Goal: Information Seeking & Learning: Learn about a topic

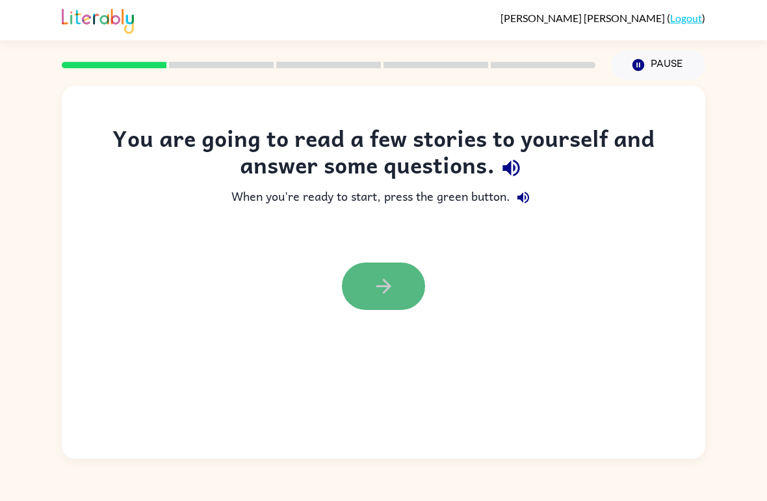
click at [388, 287] on icon "button" at bounding box center [383, 286] width 15 height 15
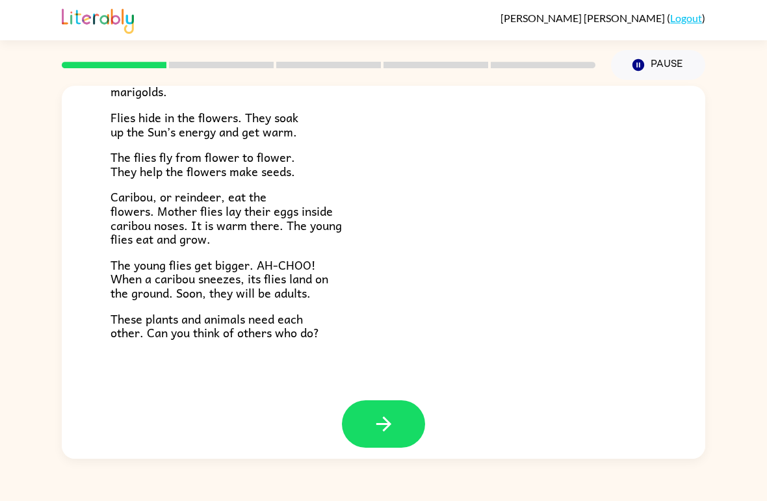
scroll to position [253, 0]
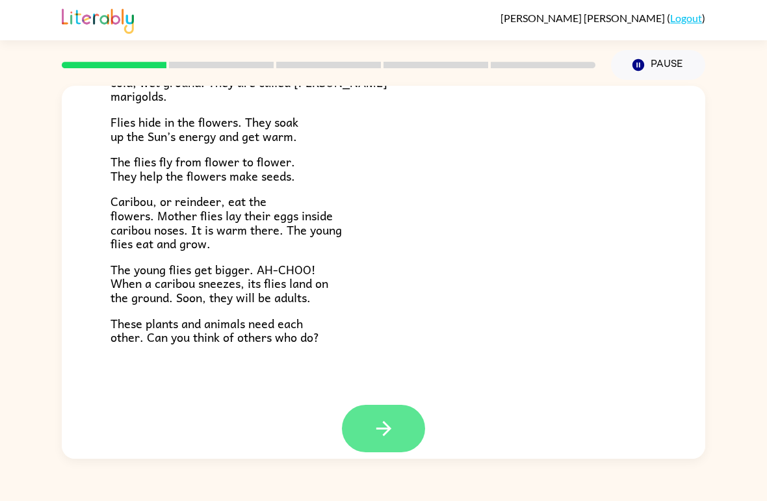
click at [375, 417] on icon "button" at bounding box center [384, 428] width 23 height 23
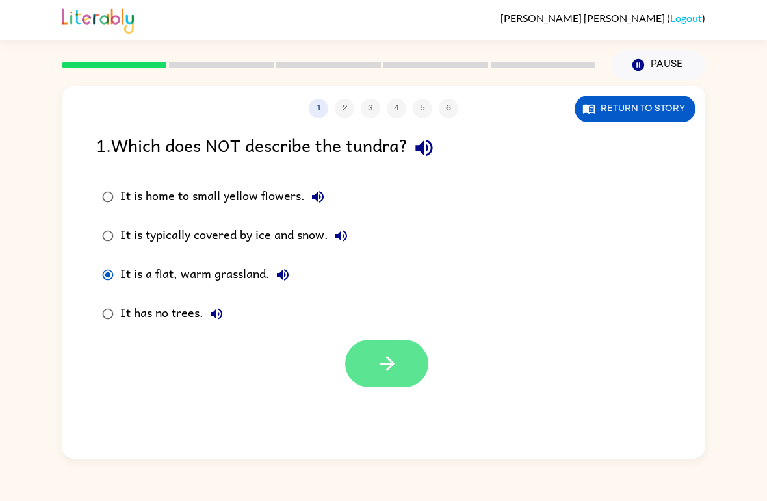
click at [414, 368] on button "button" at bounding box center [386, 363] width 83 height 47
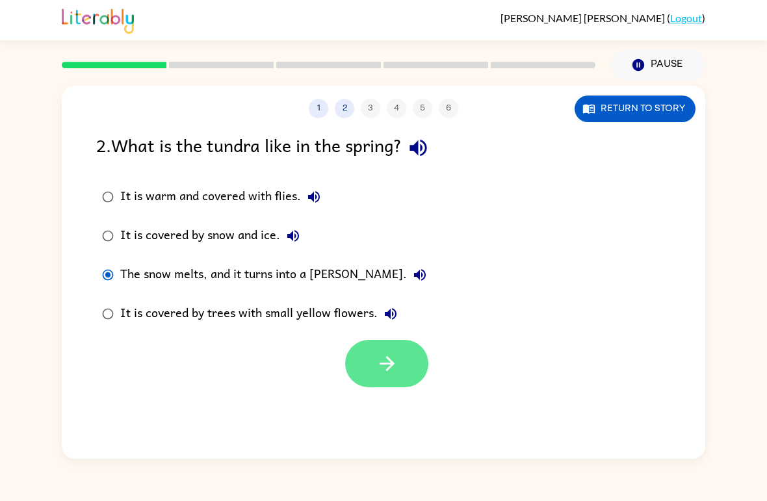
click at [404, 344] on button "button" at bounding box center [386, 363] width 83 height 47
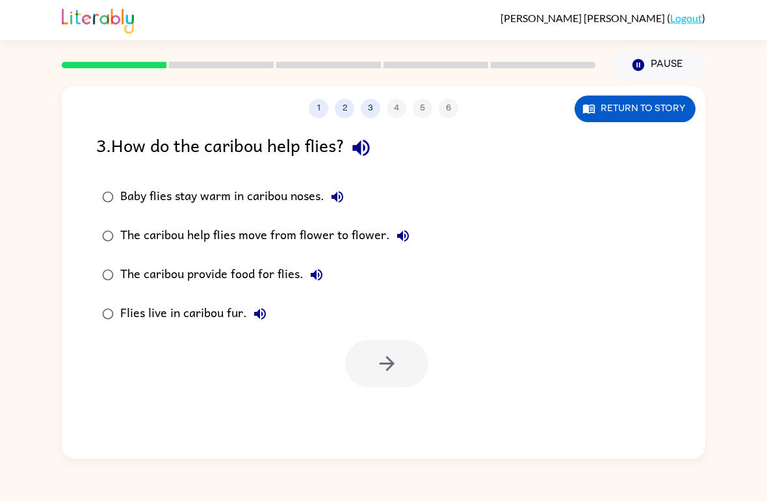
click at [127, 196] on div "Baby flies stay warm in caribou noses." at bounding box center [235, 197] width 230 height 26
click at [412, 369] on button "button" at bounding box center [386, 363] width 83 height 47
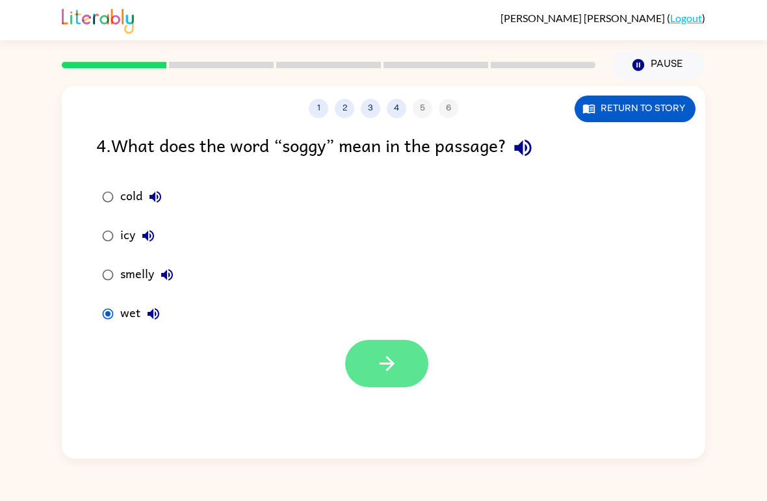
click at [389, 369] on icon "button" at bounding box center [386, 363] width 15 height 15
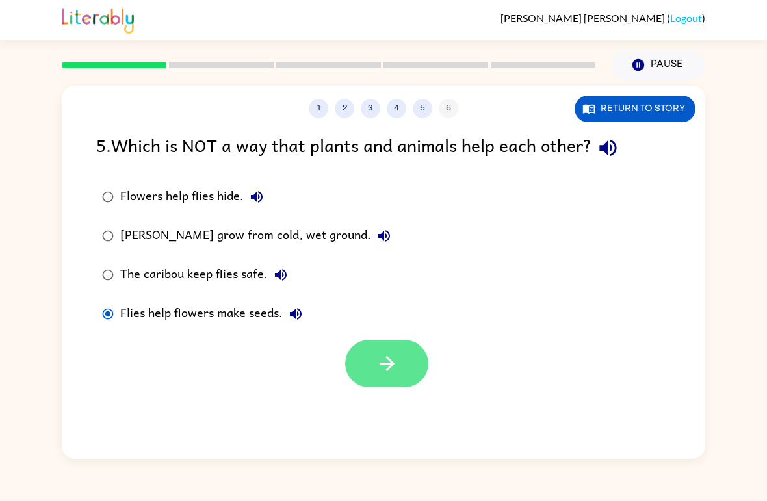
click at [404, 361] on button "button" at bounding box center [386, 363] width 83 height 47
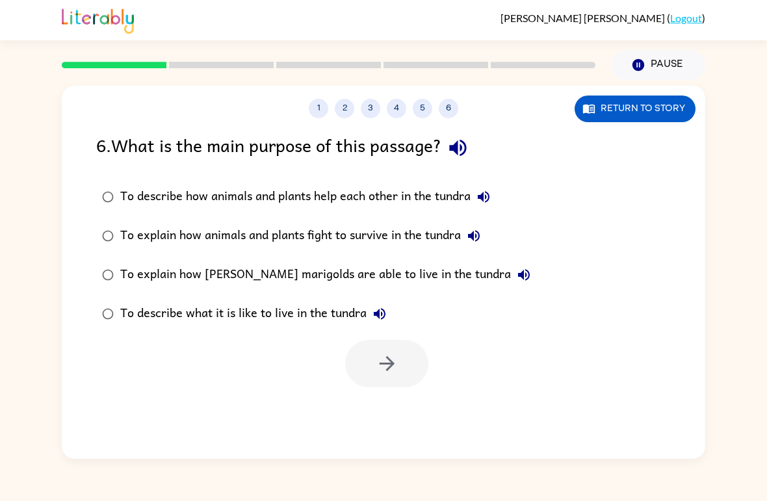
click at [139, 204] on div "To describe how animals and plants help each other in the tundra" at bounding box center [308, 197] width 377 height 26
click at [352, 350] on button "button" at bounding box center [386, 363] width 83 height 47
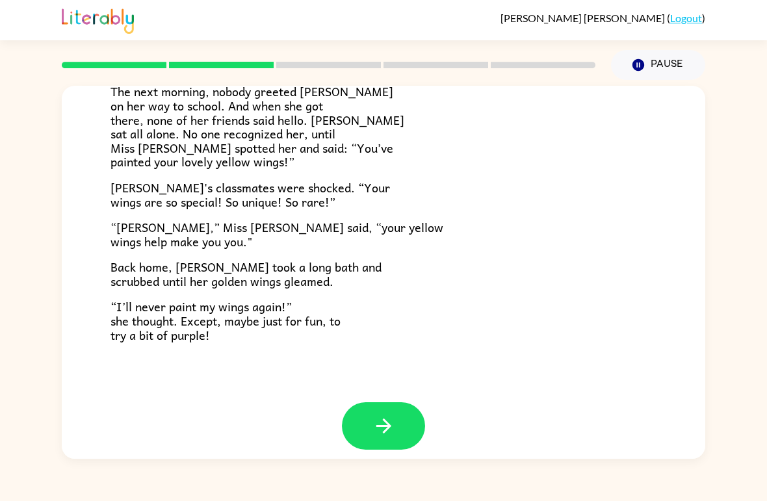
scroll to position [350, 0]
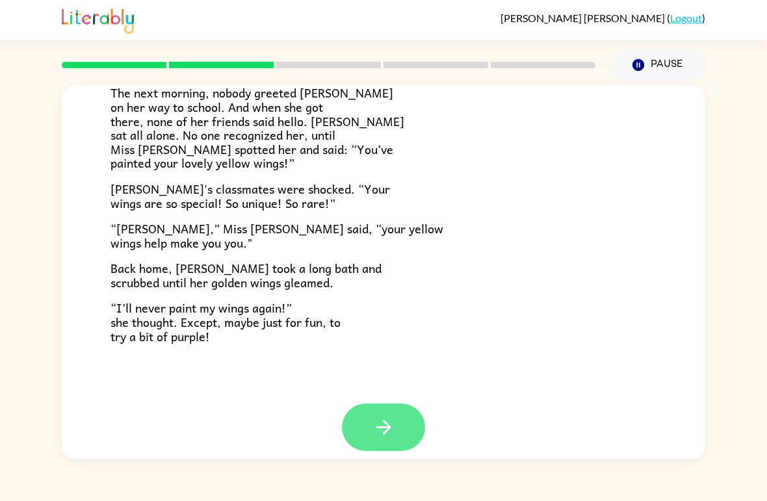
click at [407, 404] on button "button" at bounding box center [383, 427] width 83 height 47
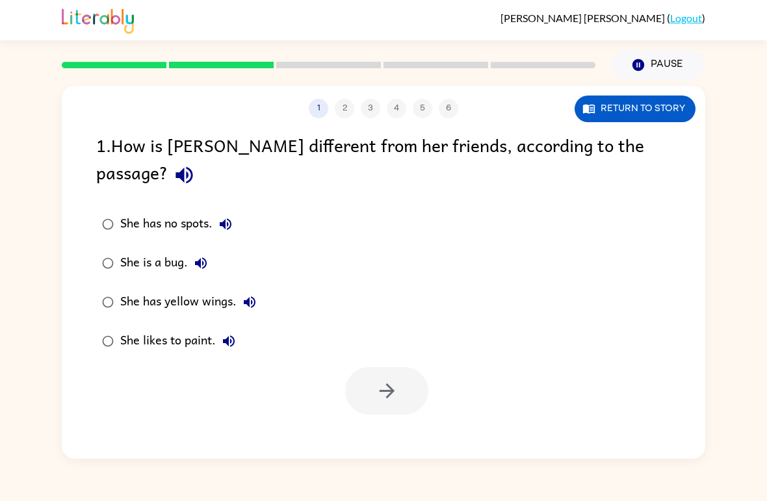
scroll to position [0, 0]
click at [134, 289] on div "She has yellow wings." at bounding box center [191, 302] width 142 height 26
click at [360, 367] on button "button" at bounding box center [386, 390] width 83 height 47
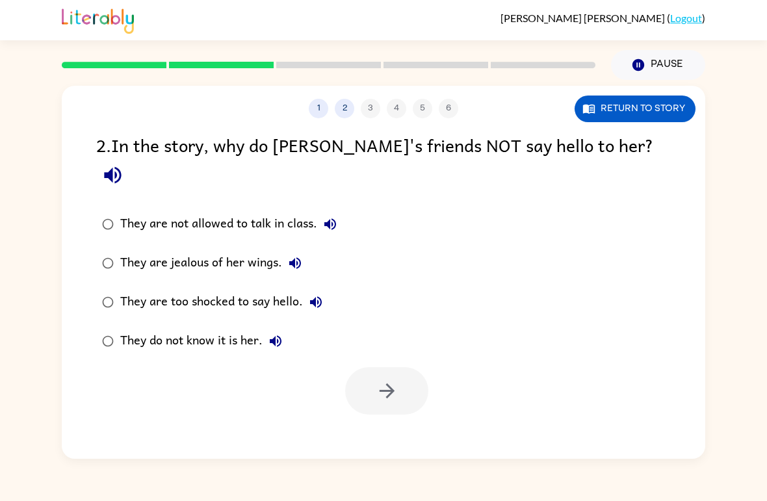
click at [251, 328] on div "They do not know it is her." at bounding box center [204, 341] width 168 height 26
click at [376, 380] on icon "button" at bounding box center [387, 391] width 23 height 23
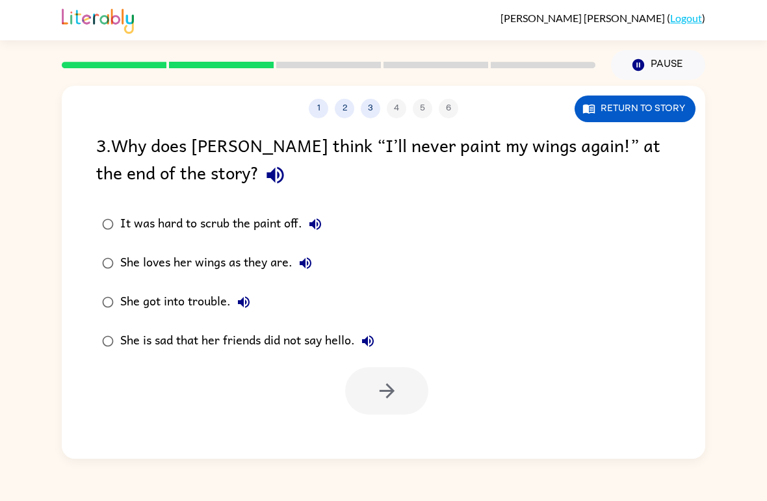
click at [349, 351] on div "She is sad that her friends did not say hello." at bounding box center [250, 341] width 261 height 26
click at [424, 399] on button "button" at bounding box center [386, 390] width 83 height 47
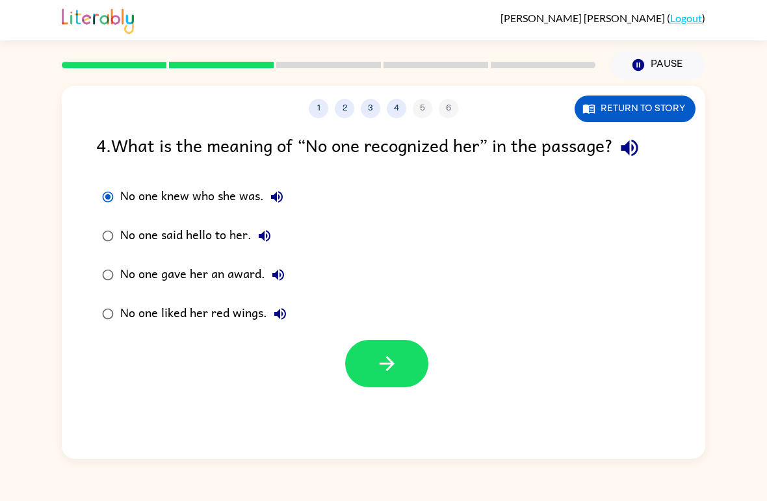
click at [434, 378] on div at bounding box center [384, 361] width 644 height 54
click at [416, 384] on button "button" at bounding box center [386, 363] width 83 height 47
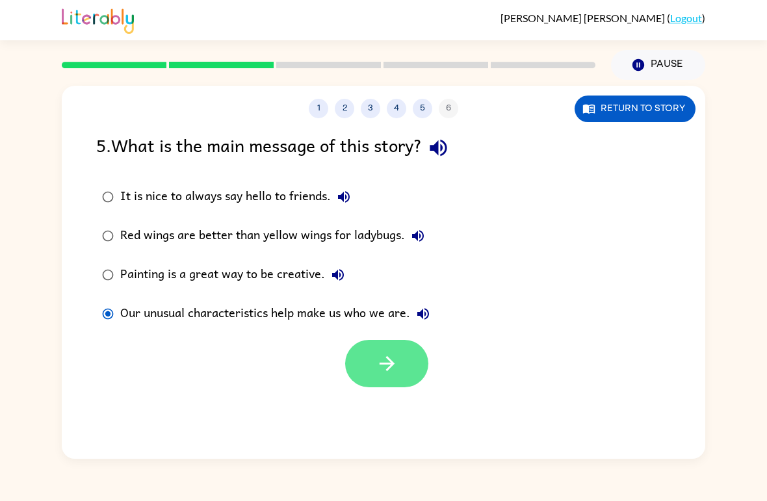
click at [402, 353] on button "button" at bounding box center [386, 363] width 83 height 47
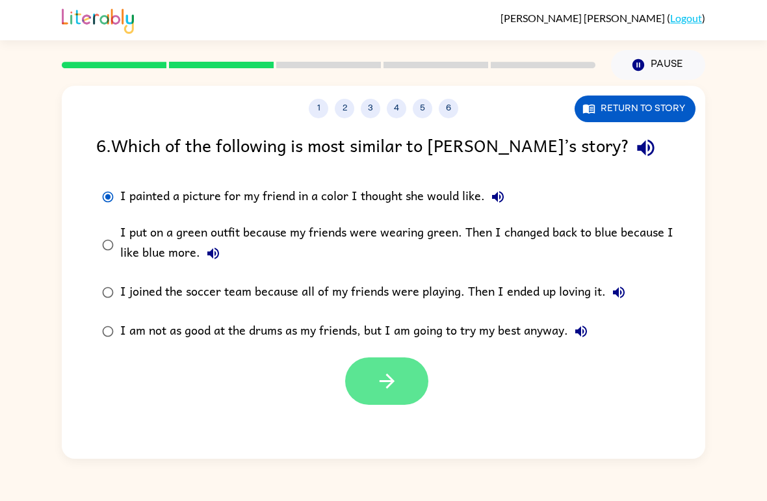
click at [383, 369] on button "button" at bounding box center [386, 381] width 83 height 47
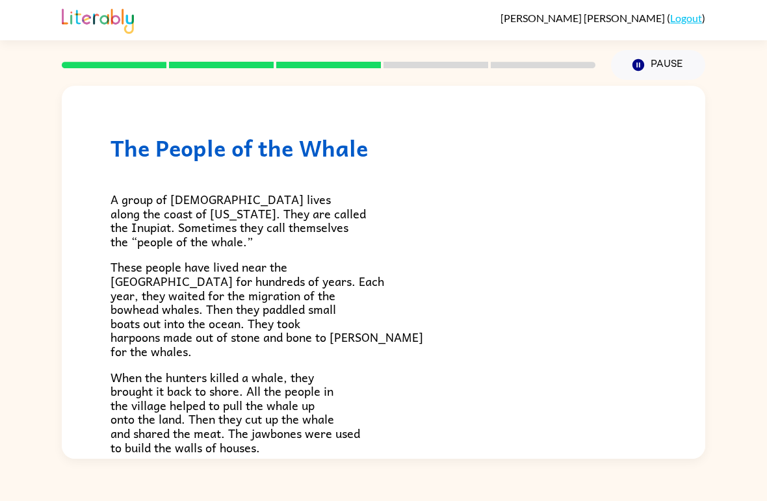
click at [765, 311] on div "The People of the Whale A group of [DEMOGRAPHIC_DATA] lives along the coast of …" at bounding box center [383, 269] width 767 height 379
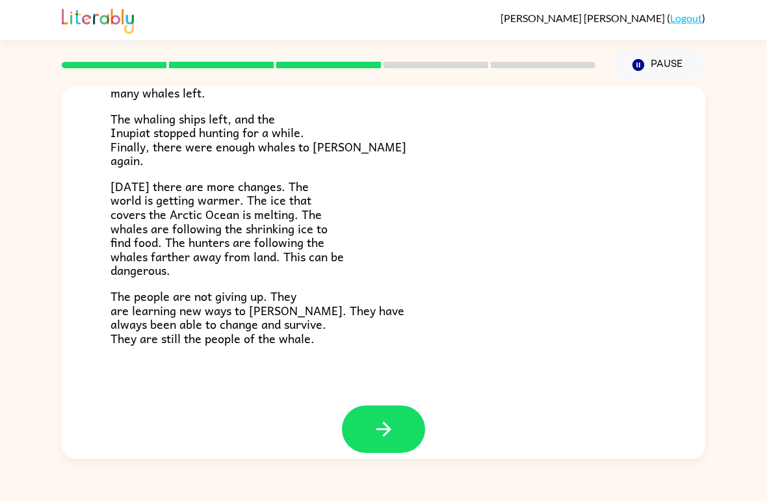
scroll to position [422, 0]
click at [64, 85] on div at bounding box center [328, 65] width 549 height 46
click at [765, 243] on div "The People of the Whale A group of [DEMOGRAPHIC_DATA] lives along the coast of …" at bounding box center [383, 269] width 767 height 379
click at [397, 421] on button "button" at bounding box center [383, 429] width 83 height 47
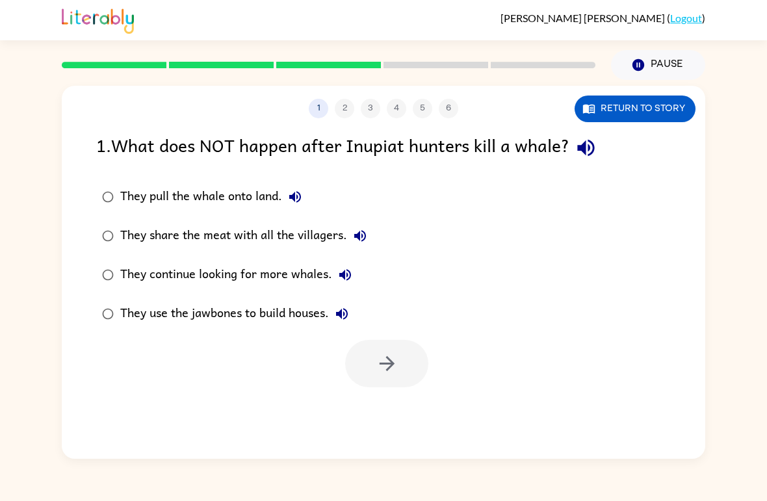
scroll to position [0, 0]
click at [384, 360] on icon "button" at bounding box center [387, 363] width 23 height 23
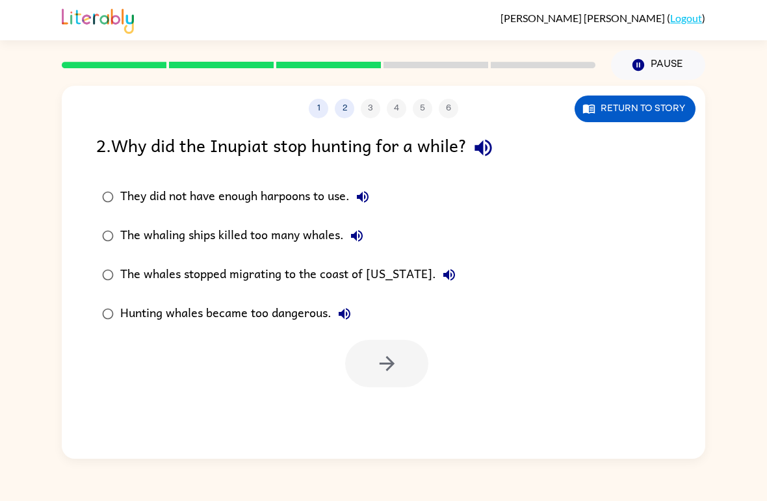
click at [138, 271] on div "The whales stopped migrating to the coast of [US_STATE]." at bounding box center [291, 275] width 342 height 26
click at [415, 369] on button "button" at bounding box center [386, 363] width 83 height 47
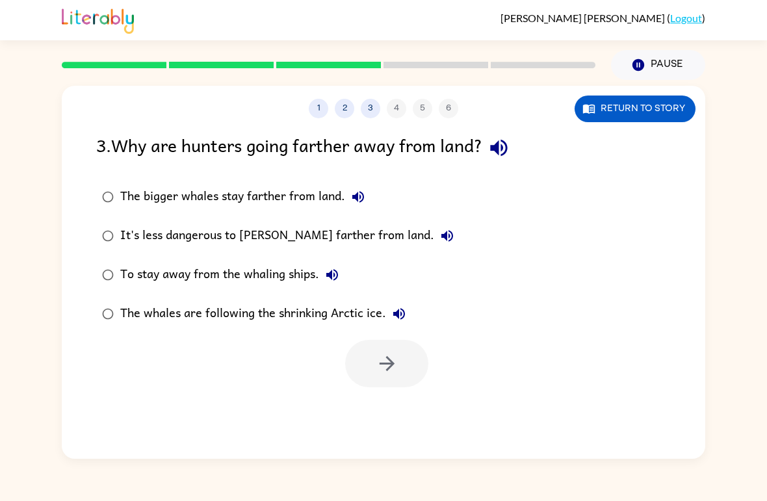
click at [161, 333] on label "The whales are following the shrinking Arctic ice." at bounding box center [278, 314] width 378 height 39
click at [124, 297] on label "The whales are following the shrinking Arctic ice." at bounding box center [278, 314] width 378 height 39
click at [368, 370] on button "button" at bounding box center [386, 363] width 83 height 47
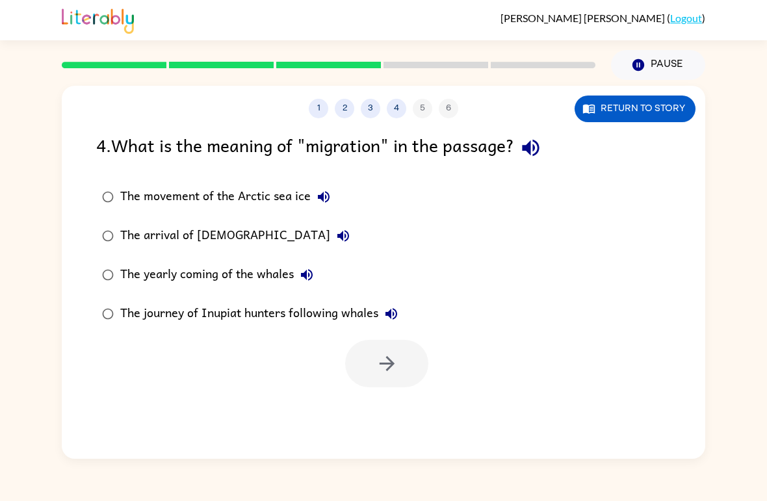
click at [168, 277] on div "The yearly coming of the whales" at bounding box center [220, 275] width 200 height 26
click at [389, 360] on icon "button" at bounding box center [386, 363] width 15 height 15
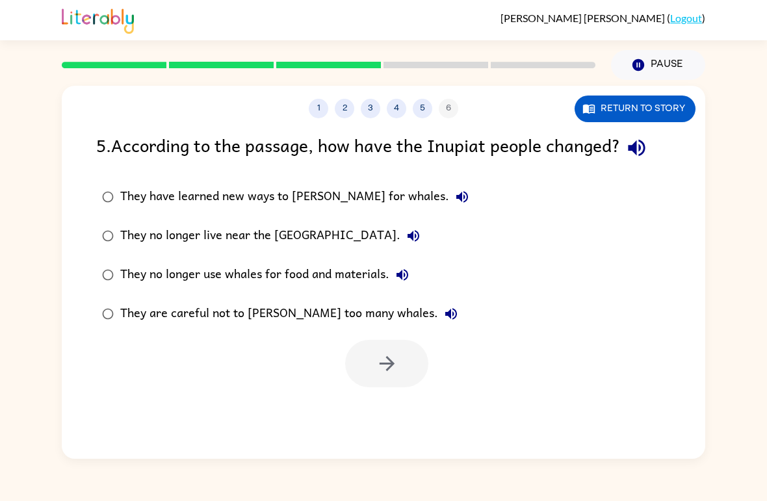
click at [122, 192] on div "They have learned new ways to [PERSON_NAME] for whales." at bounding box center [297, 197] width 355 height 26
click at [386, 358] on icon "button" at bounding box center [386, 363] width 15 height 15
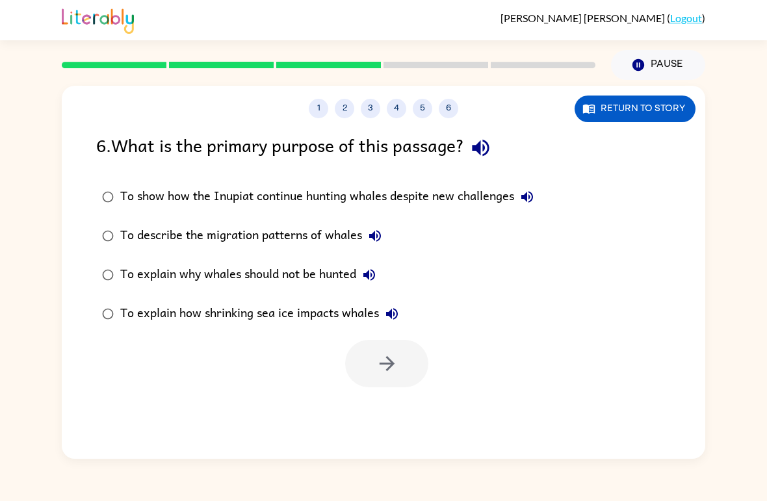
click at [189, 203] on div "To show how the Inupiat continue hunting whales despite new challenges" at bounding box center [330, 197] width 420 height 26
click at [369, 341] on button "button" at bounding box center [386, 363] width 83 height 47
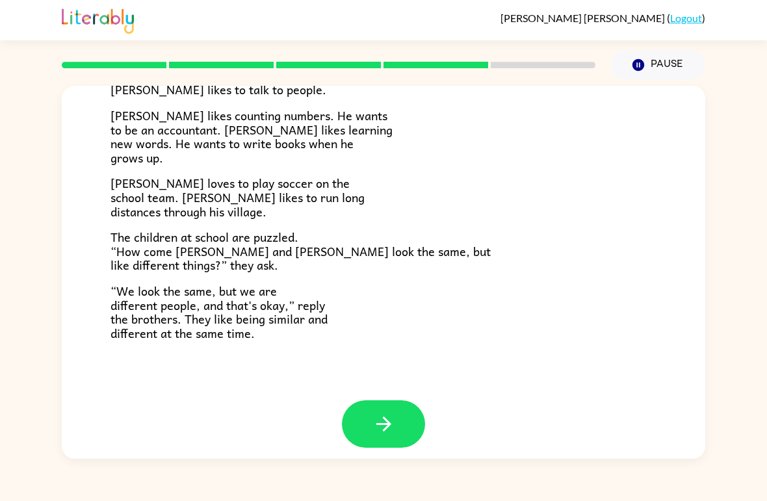
scroll to position [270, 0]
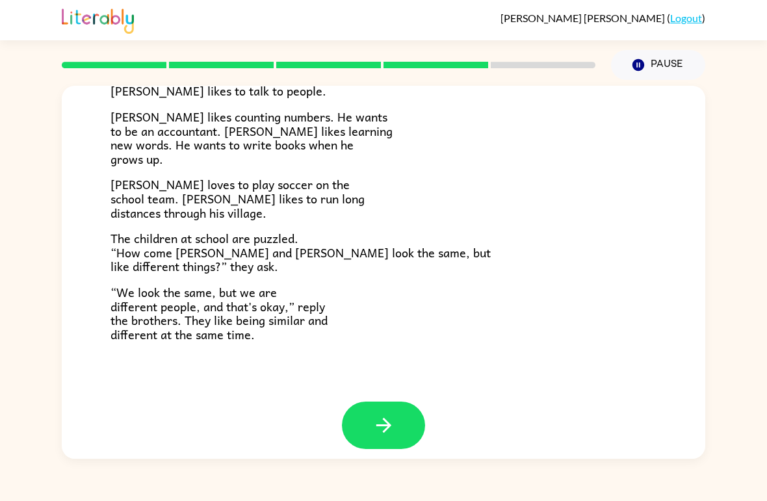
click at [418, 462] on div "[PERSON_NAME] ( Logout ) Pause Pause [PERSON_NAME] and [PERSON_NAME] and [PERSO…" at bounding box center [383, 250] width 767 height 501
click at [370, 402] on button "button" at bounding box center [383, 425] width 83 height 47
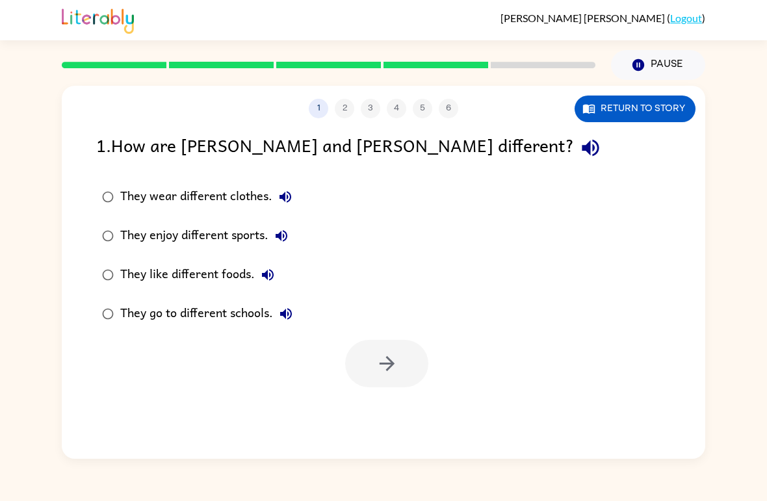
scroll to position [0, 0]
click at [413, 360] on button "button" at bounding box center [386, 363] width 83 height 47
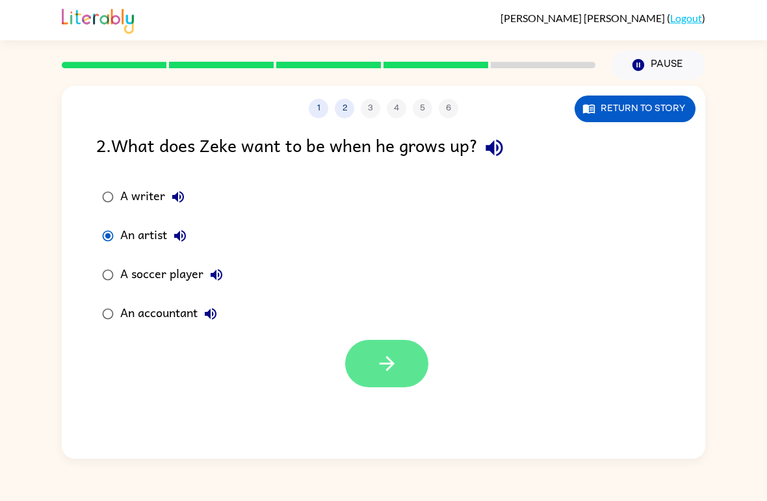
click at [367, 365] on button "button" at bounding box center [386, 363] width 83 height 47
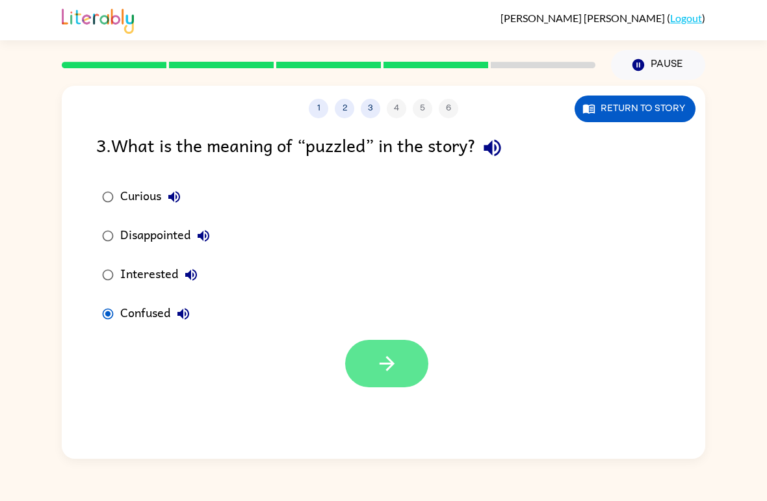
click at [351, 350] on button "button" at bounding box center [386, 363] width 83 height 47
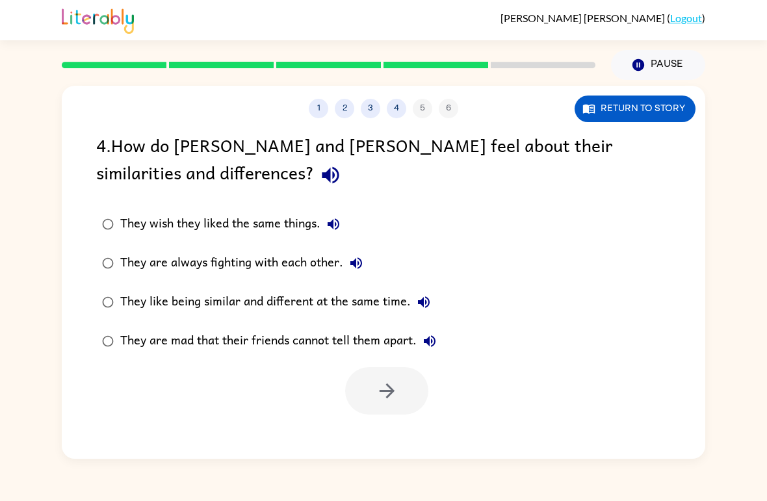
click at [133, 259] on div "They are always fighting with each other." at bounding box center [244, 263] width 249 height 26
click at [396, 373] on button "button" at bounding box center [386, 390] width 83 height 47
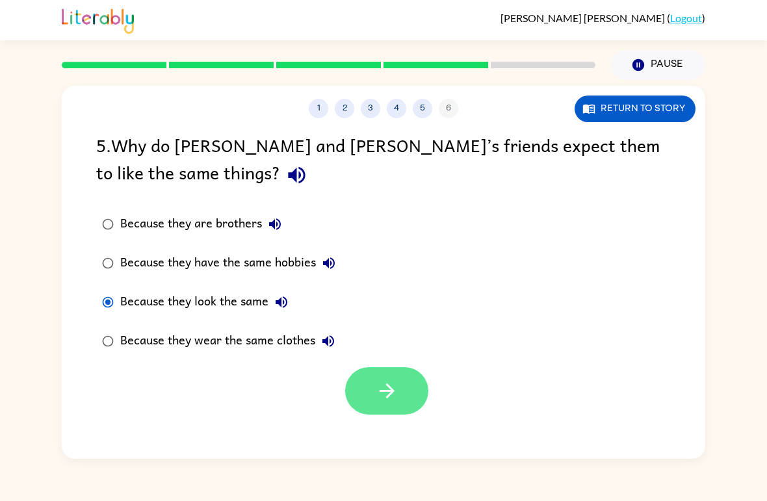
click at [404, 396] on button "button" at bounding box center [386, 390] width 83 height 47
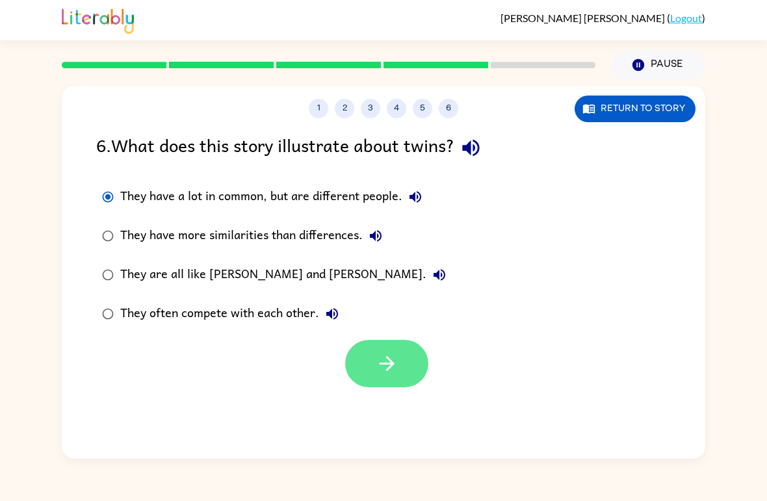
click at [406, 351] on button "button" at bounding box center [386, 363] width 83 height 47
